Goal: Task Accomplishment & Management: Complete application form

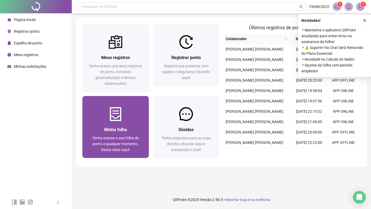
click at [128, 131] on div "Minha folha" at bounding box center [116, 129] width 54 height 7
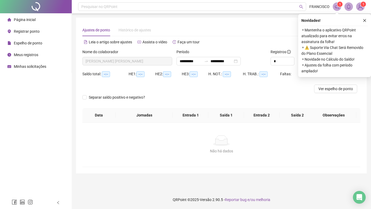
type input "**********"
click at [365, 21] on icon "close" at bounding box center [365, 21] width 4 height 4
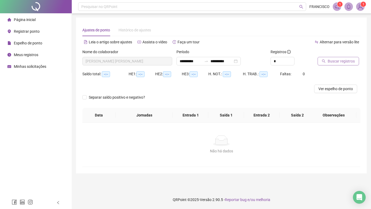
click at [331, 61] on span "Buscar registros" at bounding box center [341, 61] width 27 height 6
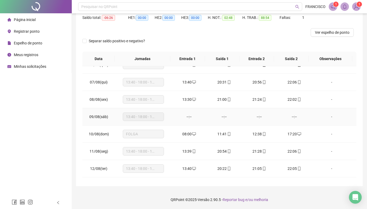
scroll to position [146, 0]
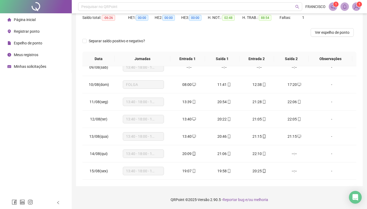
click at [27, 34] on div "Registrar ponto" at bounding box center [23, 31] width 32 height 11
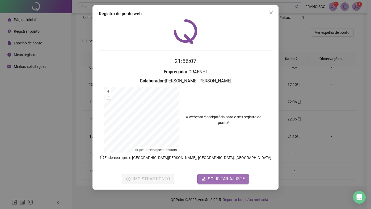
click at [219, 180] on span "SOLICITAR AJUSTE" at bounding box center [226, 179] width 37 height 6
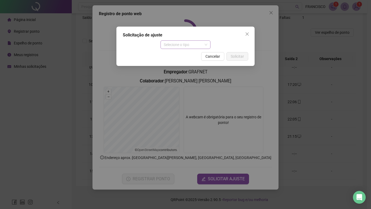
click at [190, 43] on span "Selecione o tipo" at bounding box center [186, 45] width 44 height 8
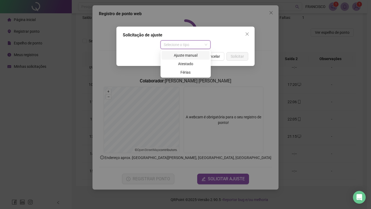
click at [191, 56] on div "Ajuste manual" at bounding box center [186, 55] width 42 height 6
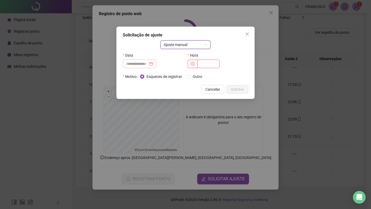
click at [153, 63] on div at bounding box center [139, 64] width 27 height 6
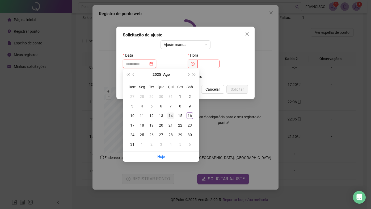
type input "**********"
click at [170, 116] on div "14" at bounding box center [171, 115] width 6 height 6
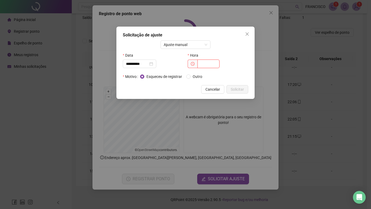
click at [205, 62] on input "text" at bounding box center [209, 64] width 22 height 9
type input "*****"
click at [240, 62] on div "*****" at bounding box center [218, 64] width 61 height 9
click at [241, 91] on span "Solicitar" at bounding box center [237, 89] width 13 height 6
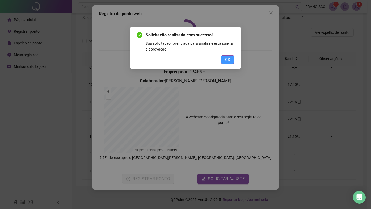
click at [226, 60] on span "OK" at bounding box center [227, 60] width 5 height 6
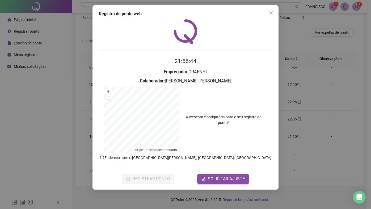
click at [182, 109] on form "+ – ⇧ › © OpenStreetMap contributors. A webcam é obrigatória para o seu registr…" at bounding box center [185, 121] width 173 height 68
click at [239, 178] on span "SOLICITAR AJUSTE" at bounding box center [226, 179] width 37 height 6
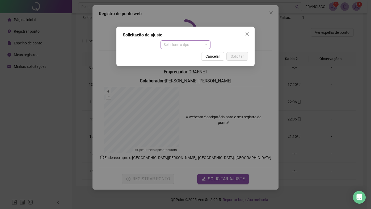
click at [197, 44] on span "Selecione o tipo" at bounding box center [186, 45] width 44 height 8
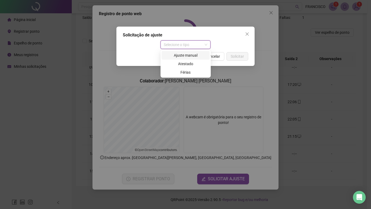
click at [190, 53] on div "Ajuste manual" at bounding box center [186, 55] width 42 height 6
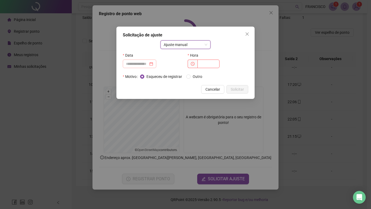
click at [153, 64] on div at bounding box center [139, 64] width 27 height 6
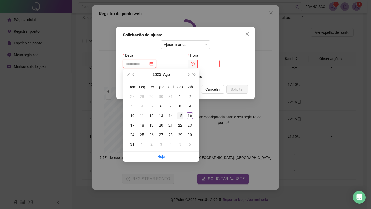
type input "**********"
click at [180, 116] on div "15" at bounding box center [180, 115] width 6 height 6
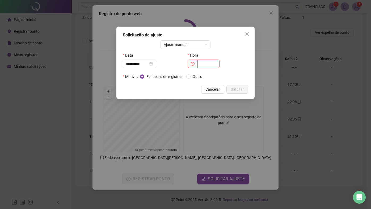
click at [211, 64] on input "text" at bounding box center [209, 64] width 22 height 9
type input "*****"
click at [242, 70] on div "Hora *****" at bounding box center [218, 61] width 65 height 21
click at [241, 92] on button "Solicitar" at bounding box center [238, 89] width 22 height 9
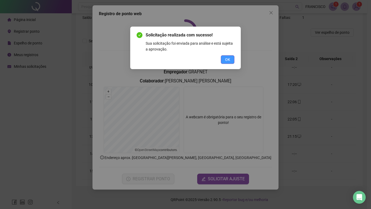
click at [228, 59] on span "OK" at bounding box center [227, 60] width 5 height 6
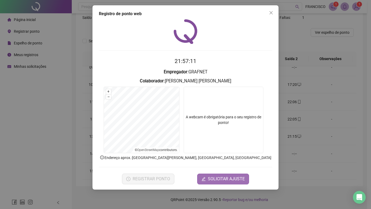
click at [242, 179] on span "SOLICITAR AJUSTE" at bounding box center [226, 179] width 37 height 6
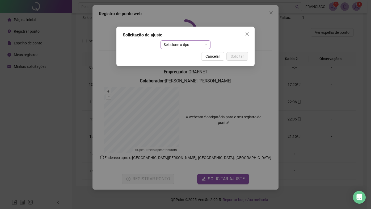
click at [199, 45] on span "Selecione o tipo" at bounding box center [186, 45] width 44 height 8
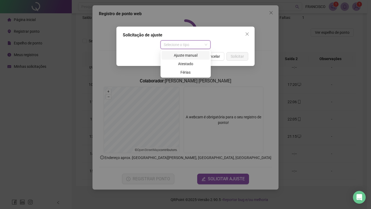
click at [190, 57] on div "Ajuste manual" at bounding box center [186, 55] width 42 height 6
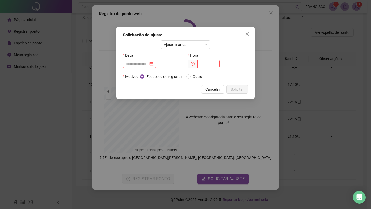
click at [158, 59] on div "Data" at bounding box center [153, 55] width 61 height 9
click at [153, 61] on div at bounding box center [139, 64] width 27 height 6
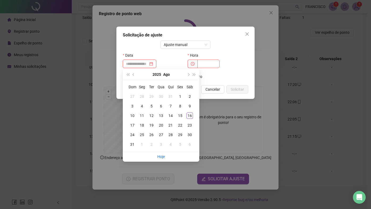
click at [153, 67] on div at bounding box center [140, 64] width 34 height 9
type input "**********"
click at [177, 116] on td "15" at bounding box center [181, 116] width 10 height 10
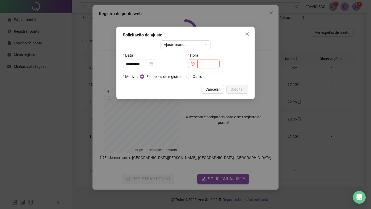
click at [208, 62] on input "text" at bounding box center [209, 64] width 22 height 9
type input "*****"
click at [242, 74] on div "Esqueceu de registrar Outro" at bounding box center [194, 77] width 108 height 6
click at [241, 87] on span "Solicitar" at bounding box center [237, 89] width 13 height 6
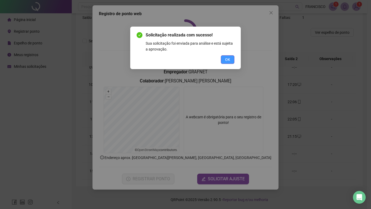
click at [229, 59] on span "OK" at bounding box center [227, 60] width 5 height 6
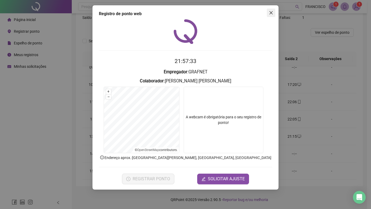
click at [274, 14] on span "Close" at bounding box center [271, 13] width 9 height 4
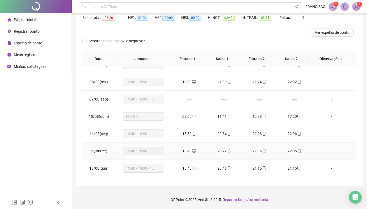
scroll to position [101, 0]
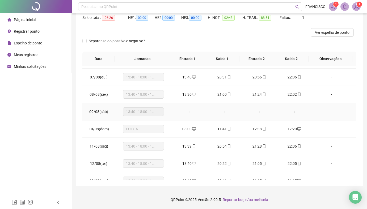
drag, startPoint x: 125, startPoint y: 112, endPoint x: 155, endPoint y: 114, distance: 30.4
click at [155, 114] on div "13:40 - 18:00 - 19:00 - 22:00" at bounding box center [143, 111] width 41 height 9
